Goal: Information Seeking & Learning: Learn about a topic

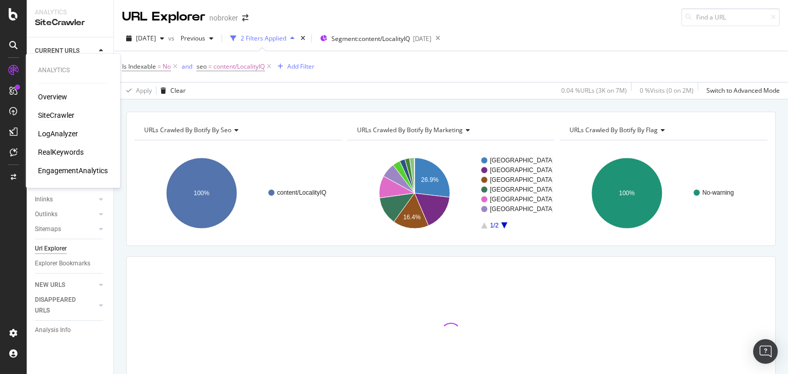
click at [52, 96] on div "Overview" at bounding box center [52, 97] width 29 height 10
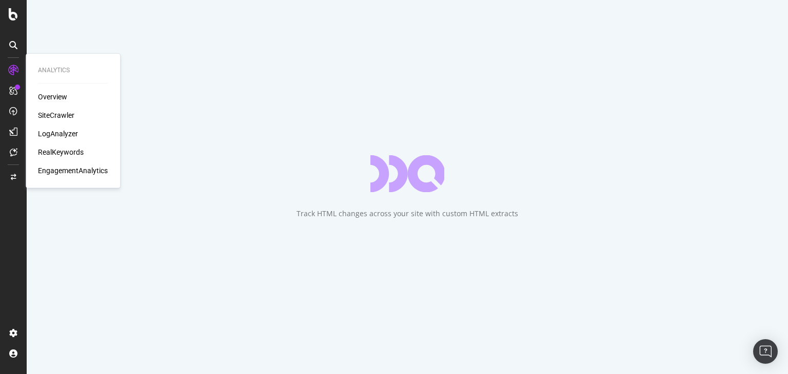
click at [62, 150] on div "RealKeywords" at bounding box center [61, 152] width 46 height 10
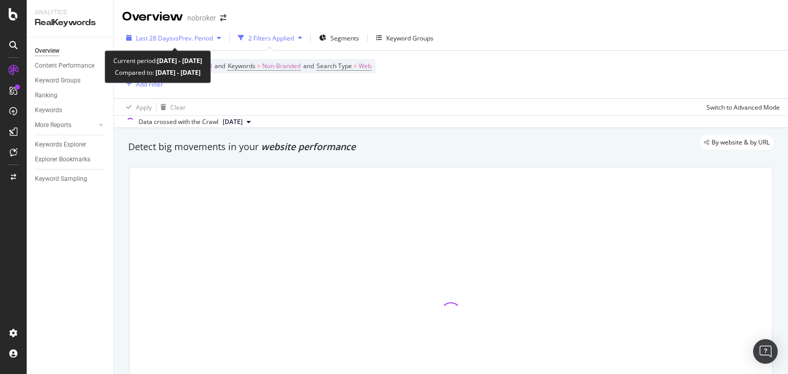
click at [181, 34] on span "vs Prev. Period" at bounding box center [192, 38] width 41 height 9
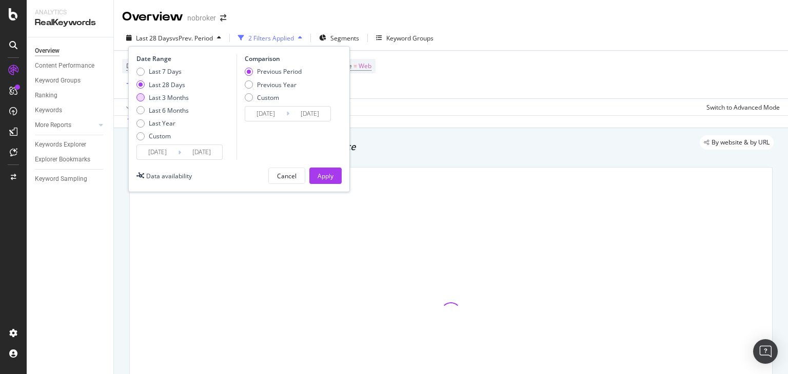
click at [166, 96] on div "Last 3 Months" at bounding box center [169, 97] width 40 height 9
type input "[DATE]"
click at [319, 172] on div "Apply" at bounding box center [325, 176] width 16 height 9
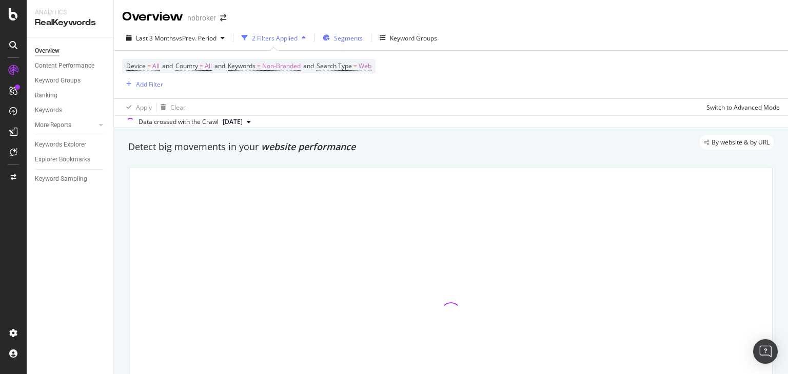
click at [339, 45] on div "Segments" at bounding box center [343, 37] width 40 height 15
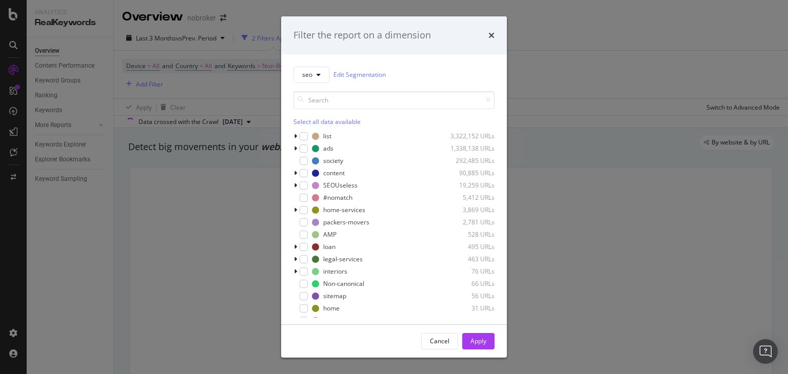
click at [293, 175] on div "seo Edit Segmentation Select all data available list 3,322,152 URLs ads 1,338,1…" at bounding box center [394, 189] width 226 height 270
click at [296, 173] on icon "modal" at bounding box center [295, 173] width 3 height 6
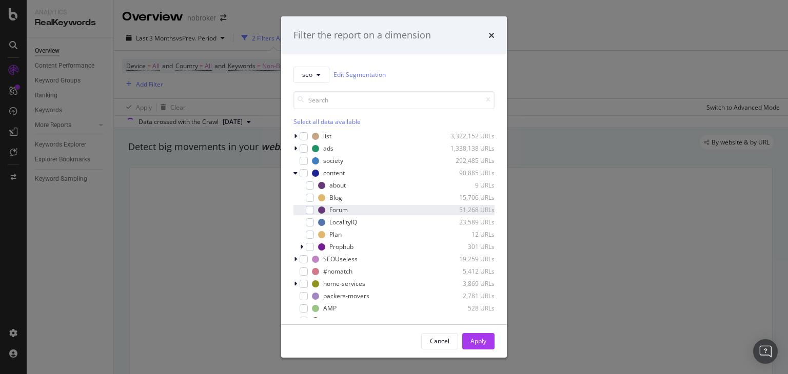
click at [315, 209] on div "Forum 51,268 URLs" at bounding box center [393, 210] width 201 height 10
click at [482, 348] on div "Apply" at bounding box center [478, 341] width 16 height 15
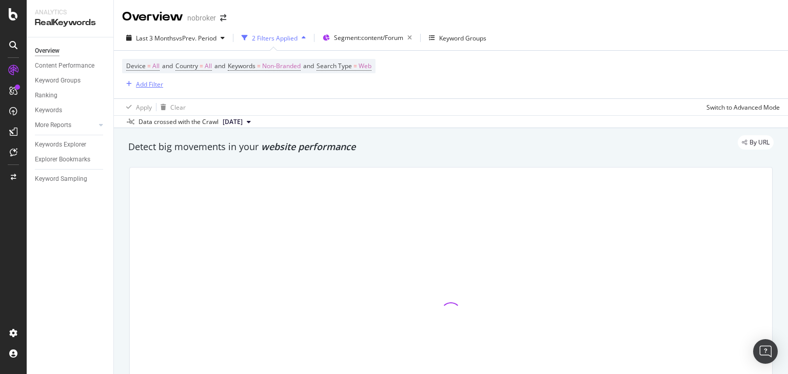
click at [133, 82] on div "button" at bounding box center [129, 84] width 14 height 6
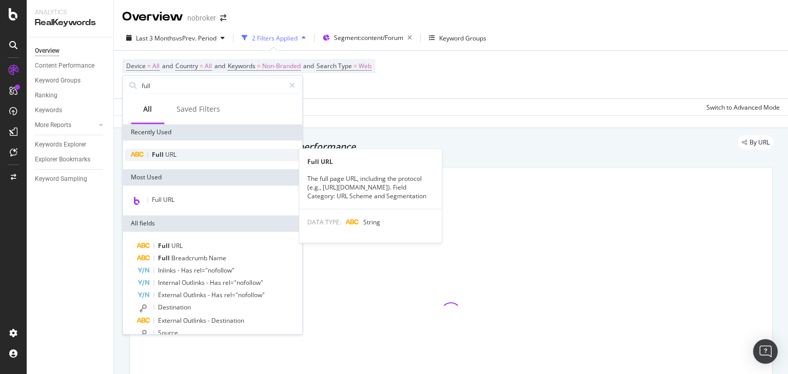
type input "full"
click at [172, 157] on span "URL" at bounding box center [170, 154] width 11 height 9
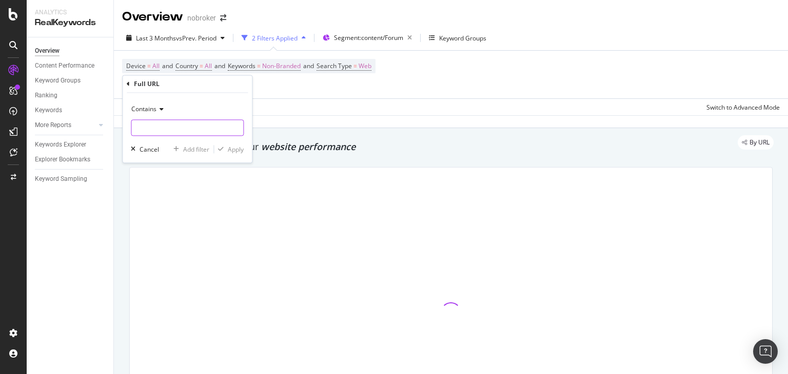
click at [146, 132] on input "text" at bounding box center [187, 128] width 112 height 16
type input "-ta/"
click at [238, 149] on div "Apply" at bounding box center [236, 149] width 16 height 9
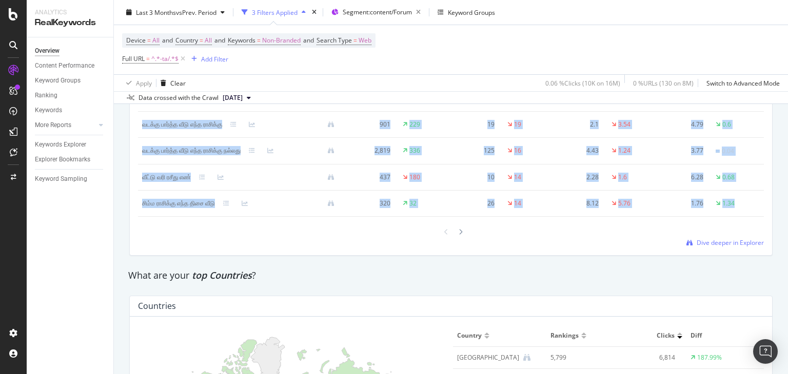
scroll to position [1333, 0]
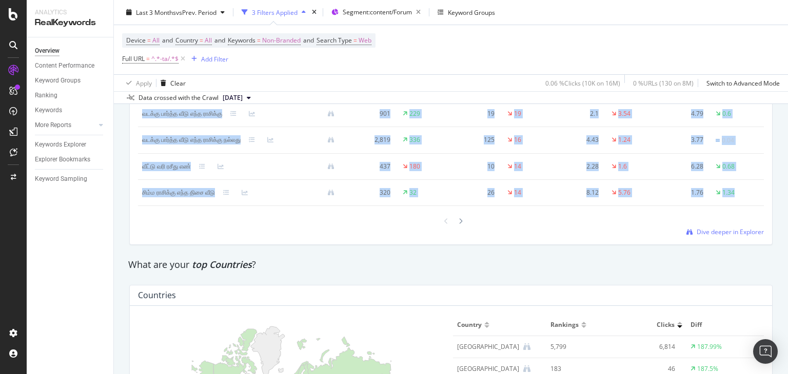
drag, startPoint x: 787, startPoint y: 225, endPoint x: 787, endPoint y: 238, distance: 13.8
click at [787, 238] on div "Overview nobroker Last 3 Months vs Prev. Period 3 Filters Applied Segment: cont…" at bounding box center [451, 187] width 674 height 374
click at [707, 236] on span "Dive deeper in Explorer" at bounding box center [729, 232] width 67 height 9
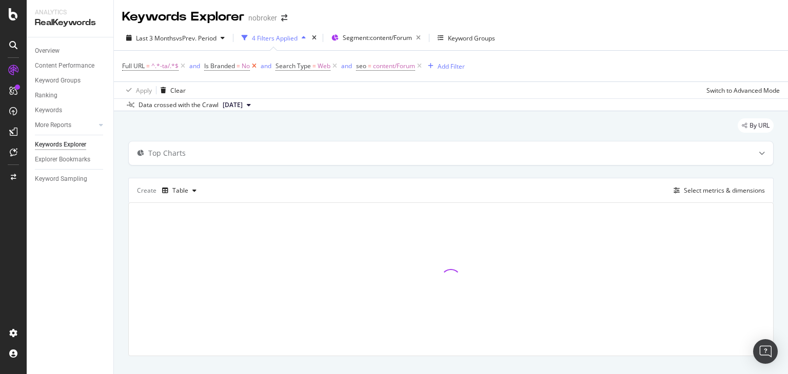
click at [254, 67] on icon at bounding box center [254, 66] width 9 height 10
click at [267, 68] on icon at bounding box center [263, 66] width 9 height 10
click at [269, 67] on icon at bounding box center [267, 66] width 9 height 10
